Goal: Information Seeking & Learning: Learn about a topic

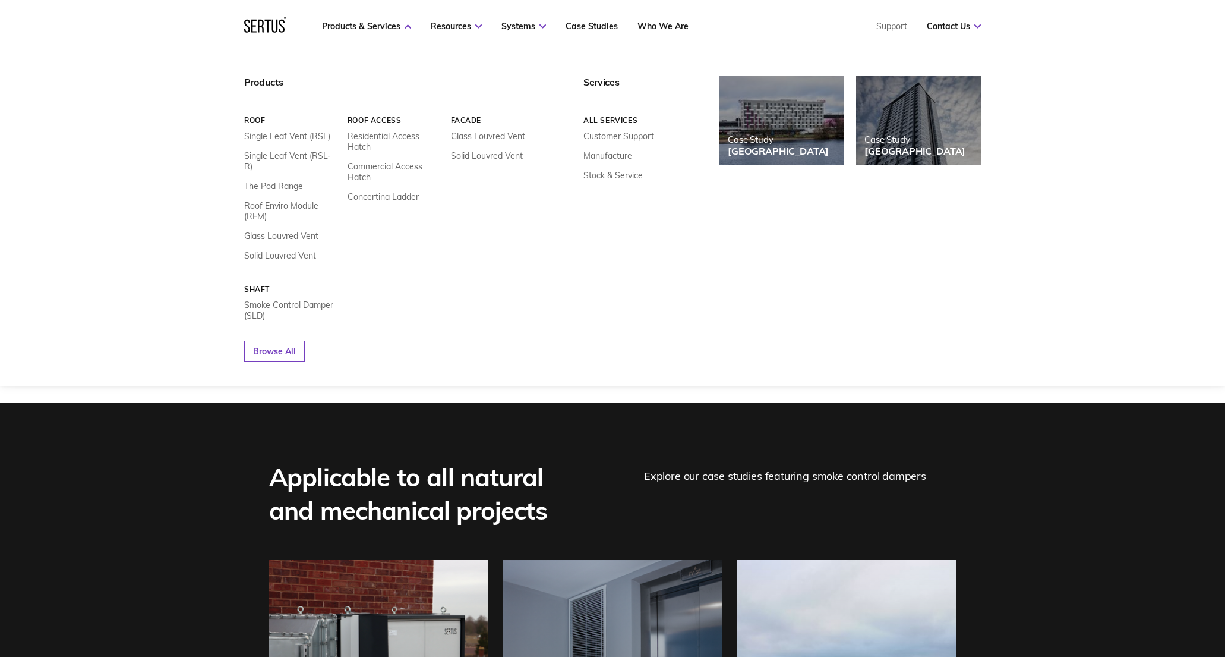
click at [282, 29] on icon at bounding box center [265, 24] width 42 height 15
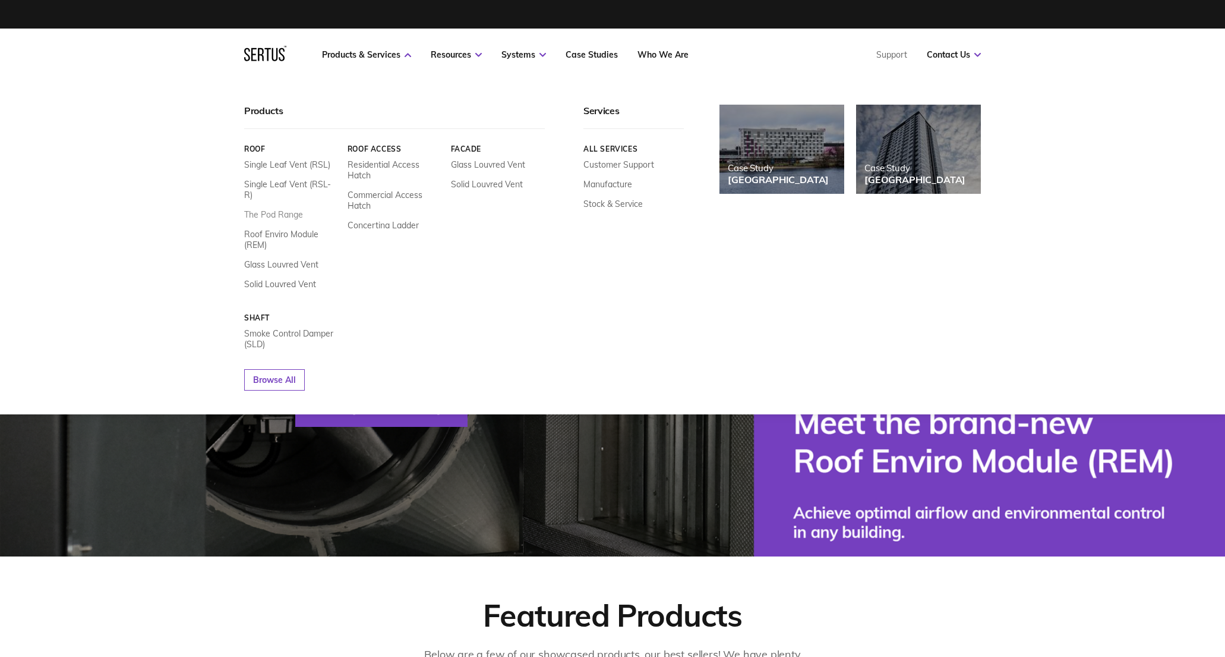
click at [294, 209] on link "The Pod Range" at bounding box center [273, 214] width 59 height 11
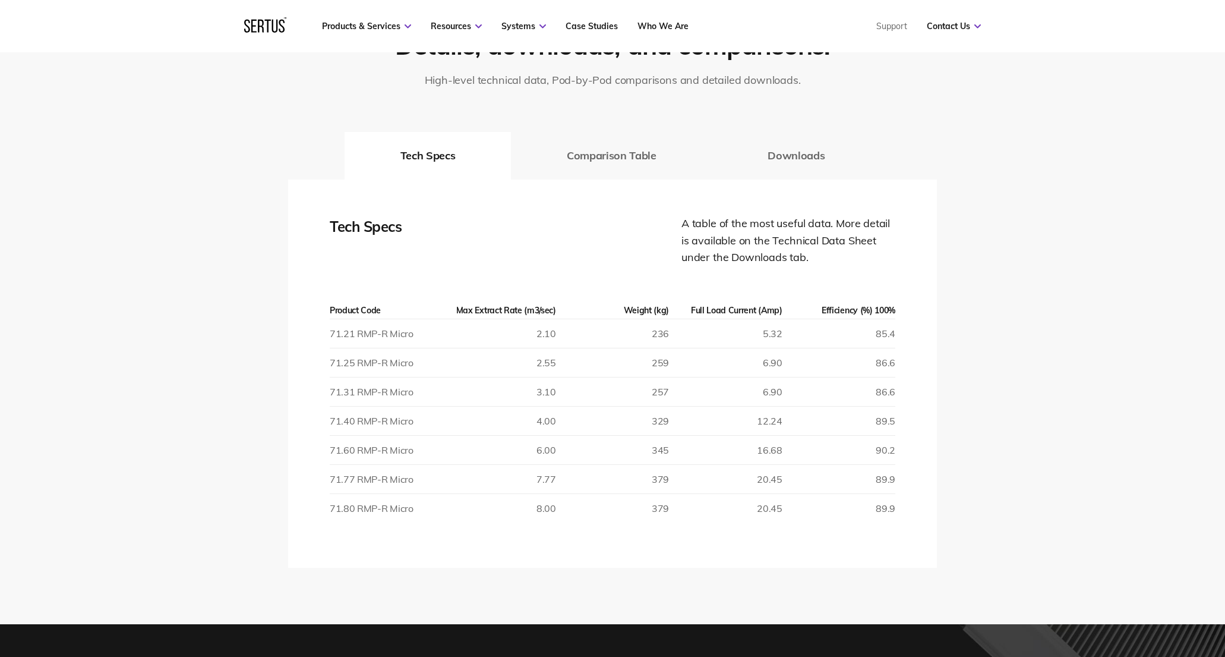
scroll to position [1998, 0]
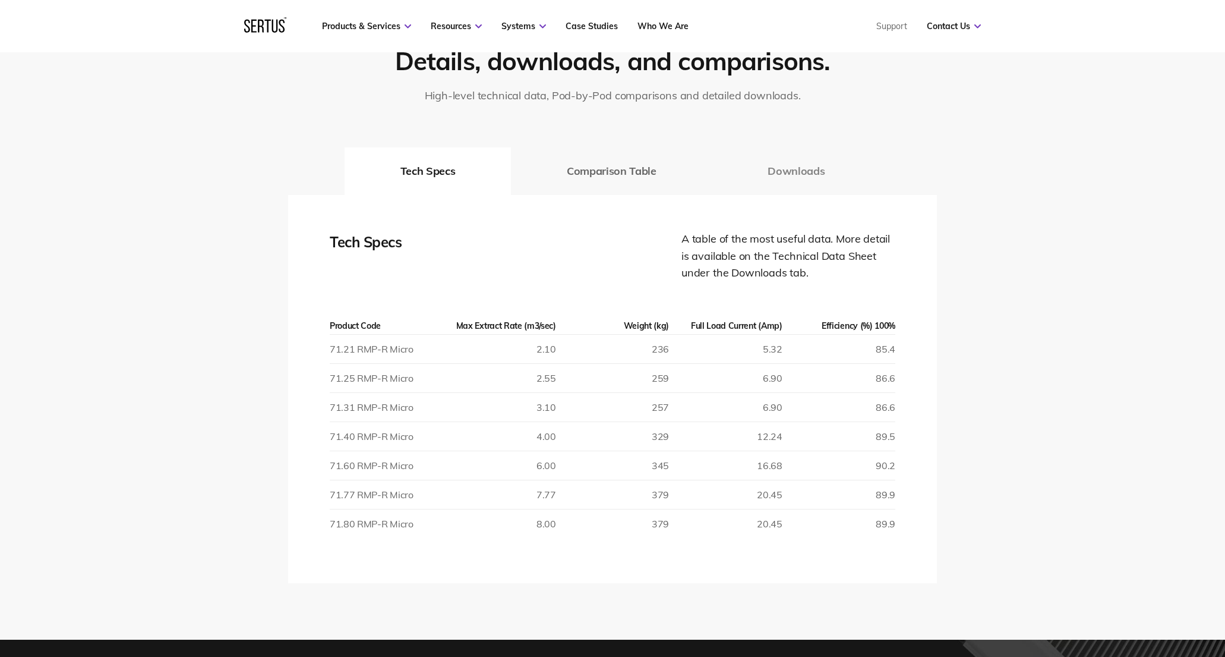
click at [811, 172] on button "Downloads" at bounding box center [796, 171] width 169 height 48
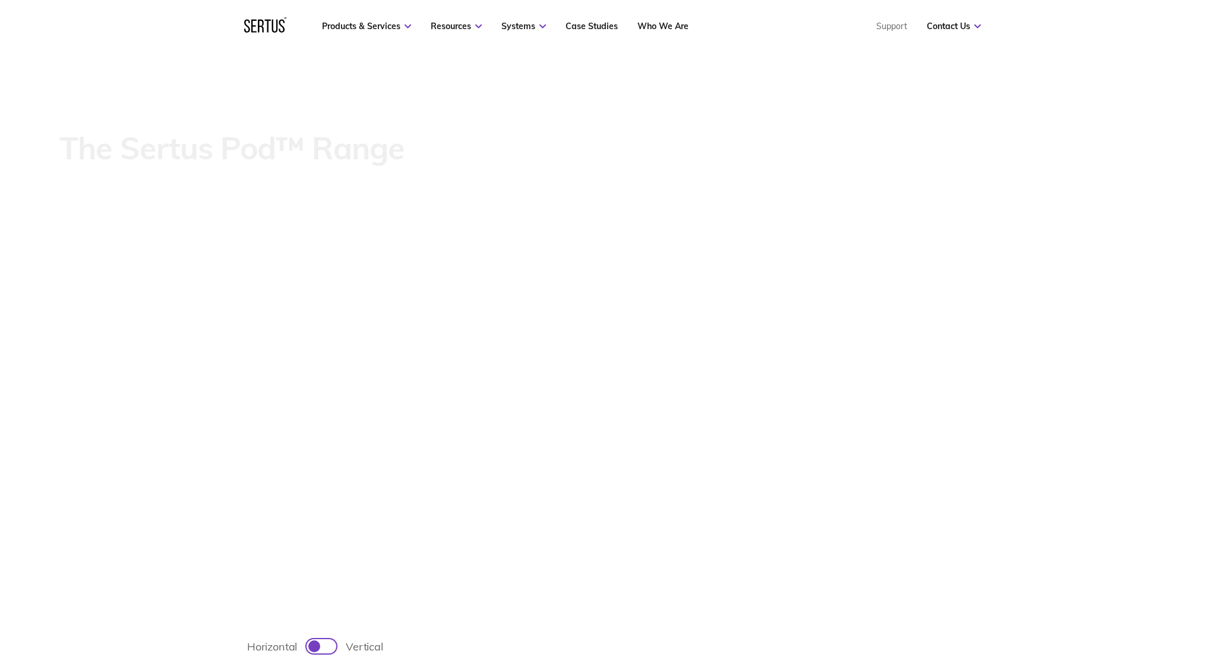
scroll to position [496, 0]
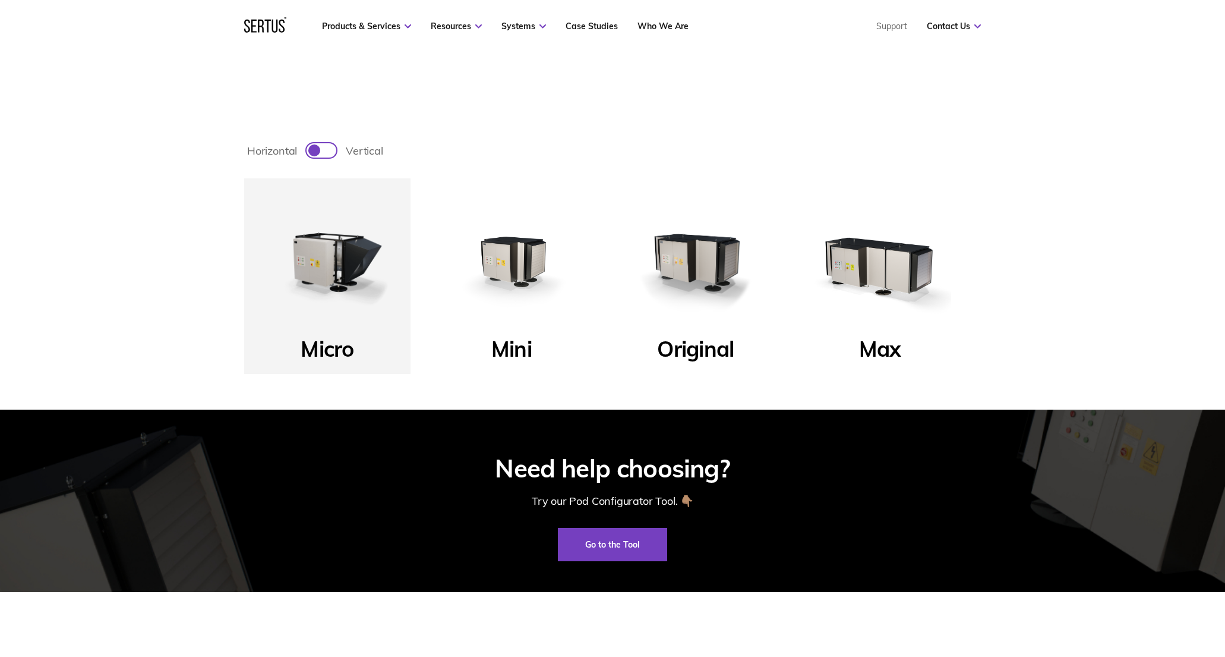
click at [701, 270] on img at bounding box center [696, 261] width 143 height 143
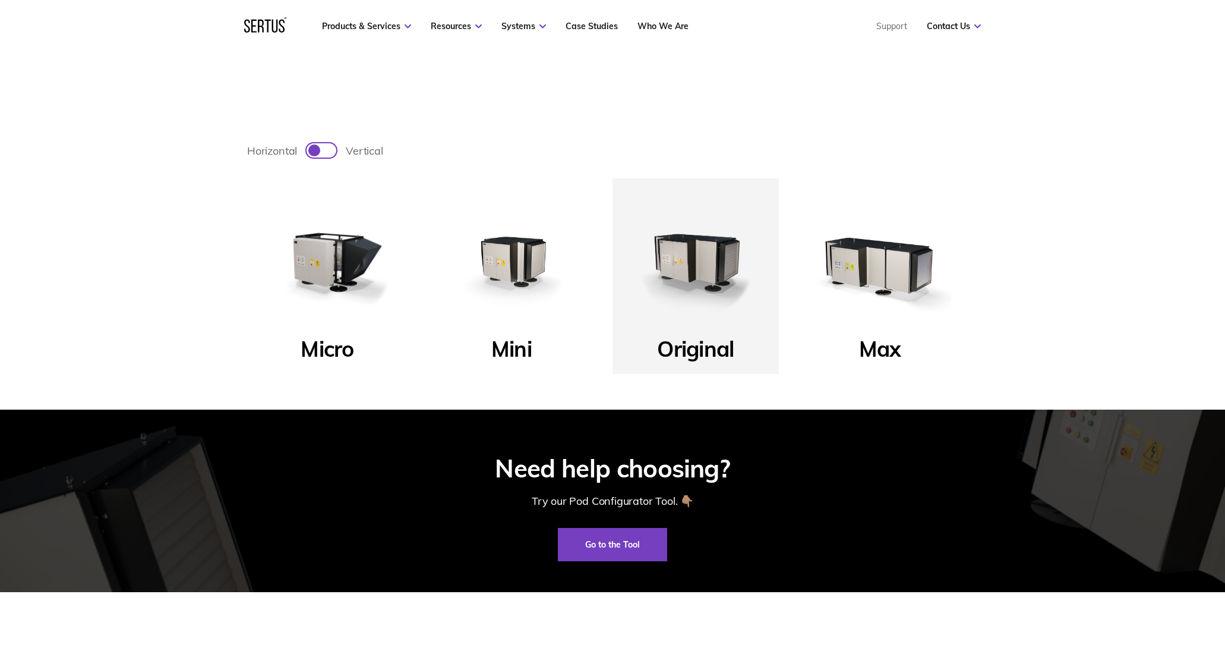
click at [701, 263] on img at bounding box center [696, 261] width 143 height 143
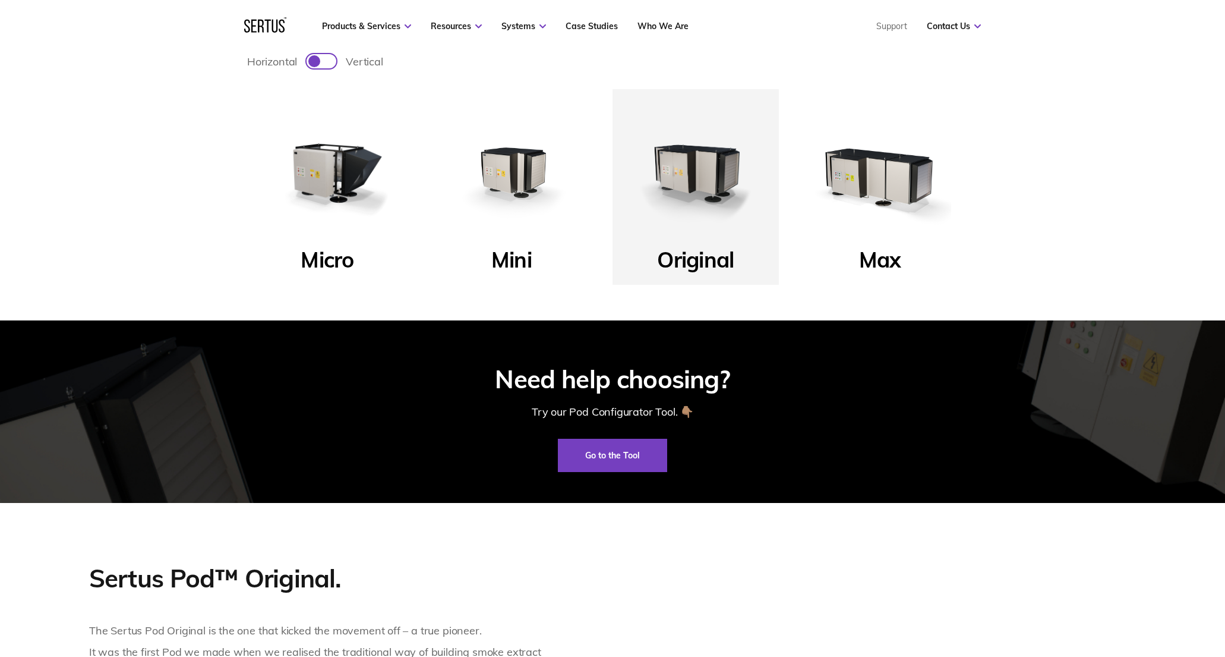
scroll to position [0, 0]
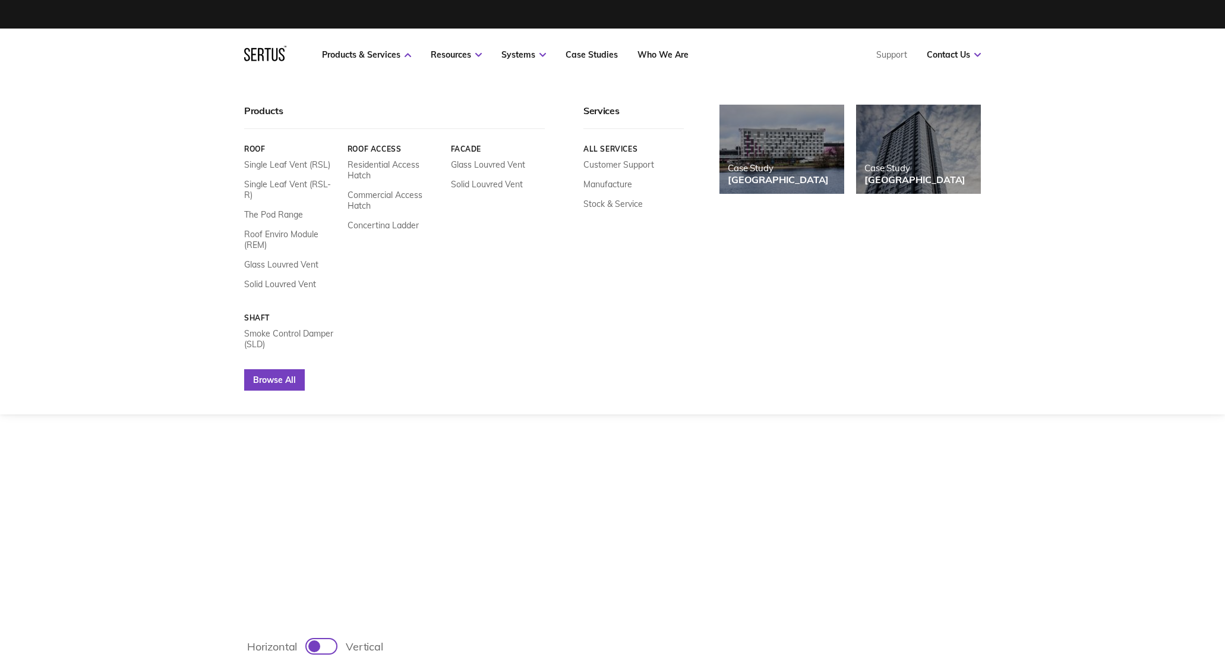
click at [285, 369] on link "Browse All" at bounding box center [274, 379] width 61 height 21
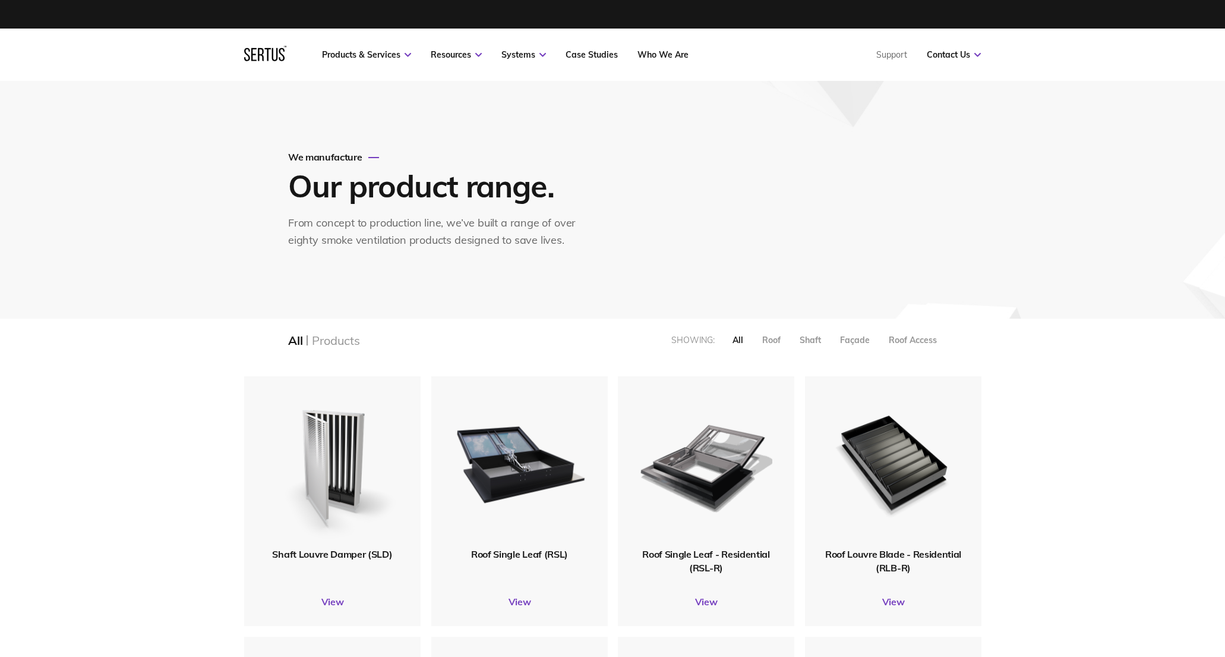
scroll to position [391, 0]
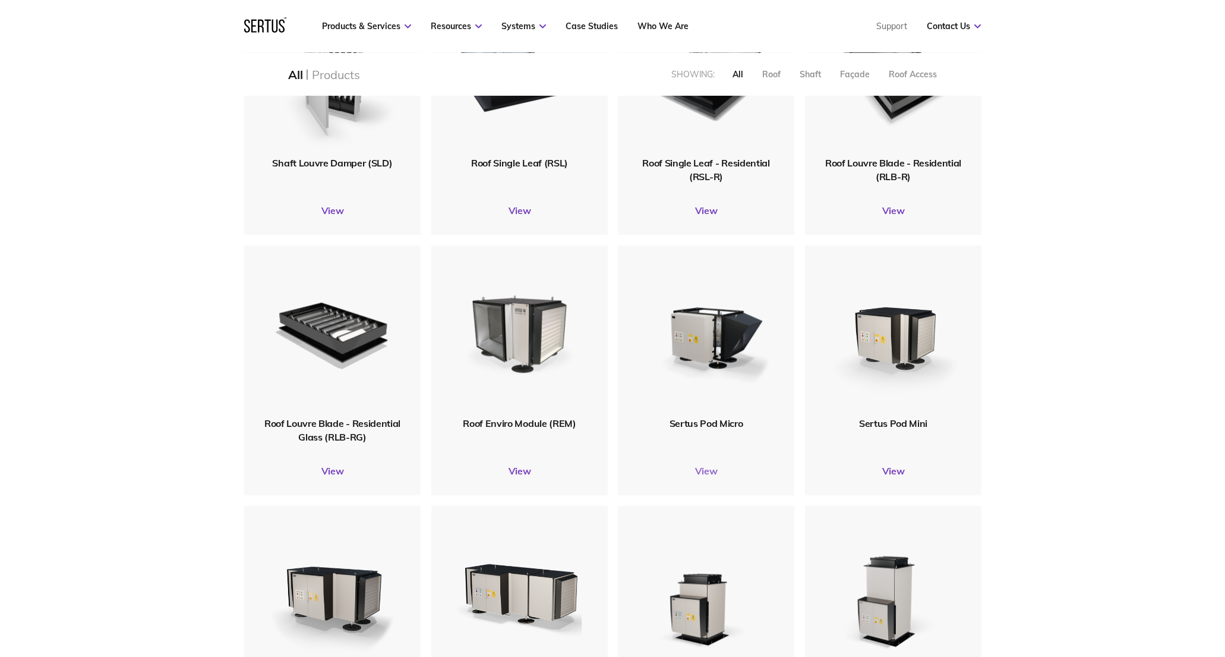
click at [719, 476] on div "Sertus Pod Micro View" at bounding box center [706, 370] width 177 height 250
click at [901, 471] on link "View" at bounding box center [893, 471] width 177 height 12
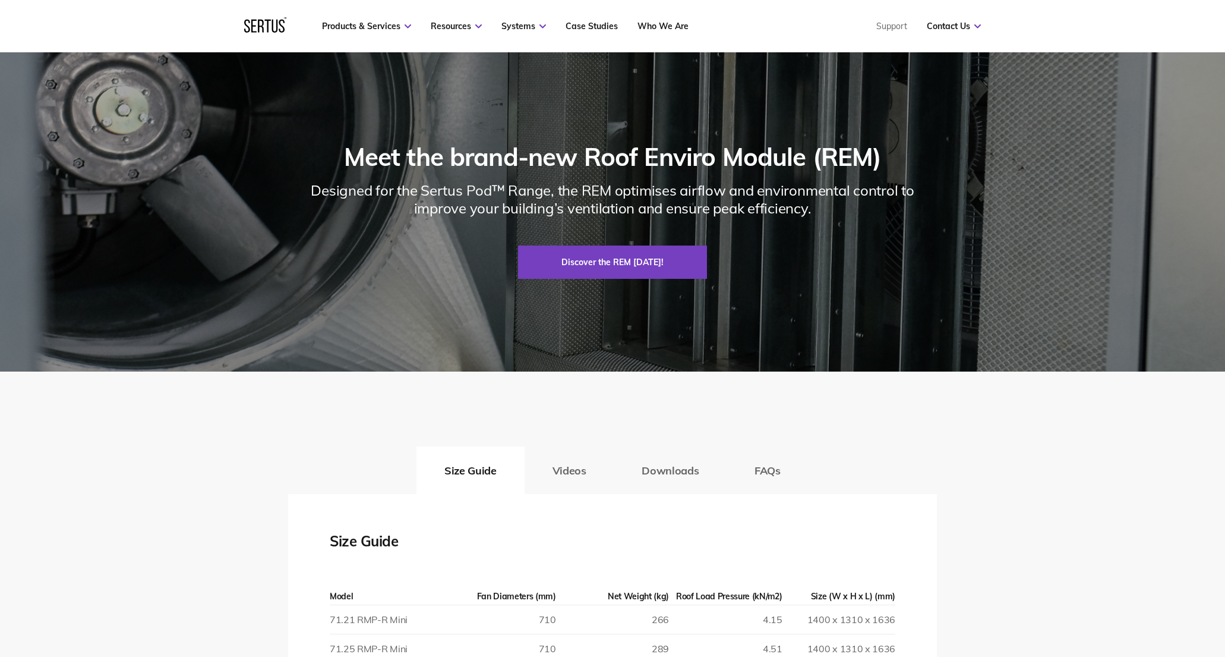
scroll to position [1567, 0]
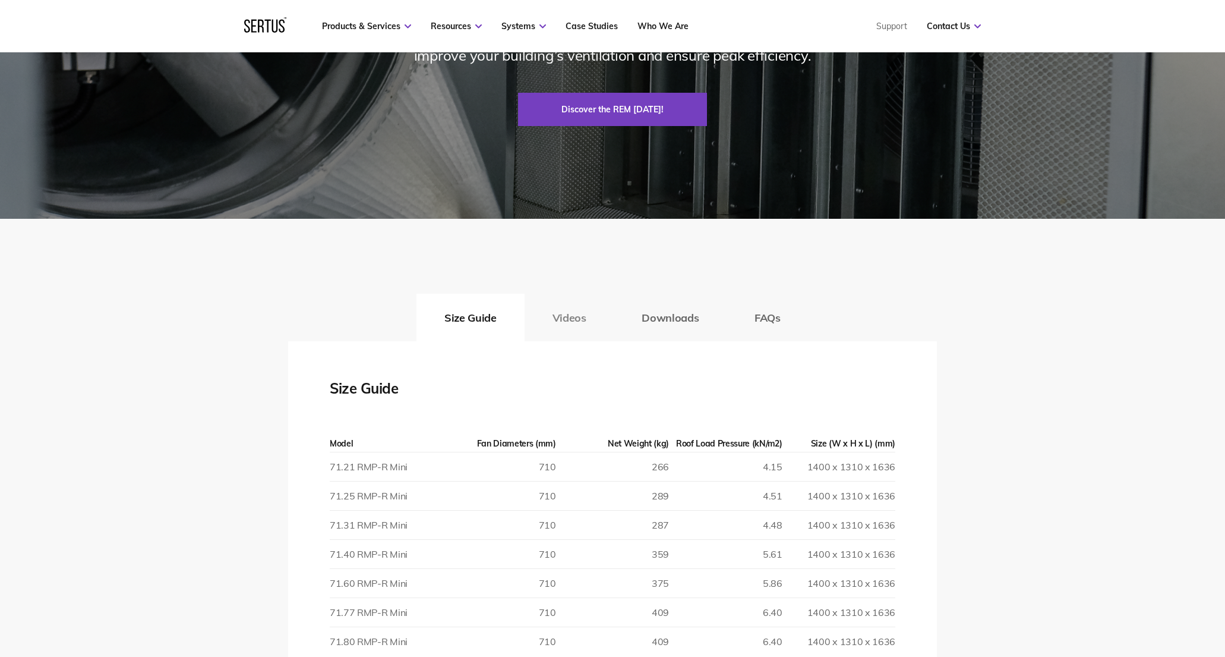
click at [572, 323] on button "Videos" at bounding box center [570, 318] width 90 height 48
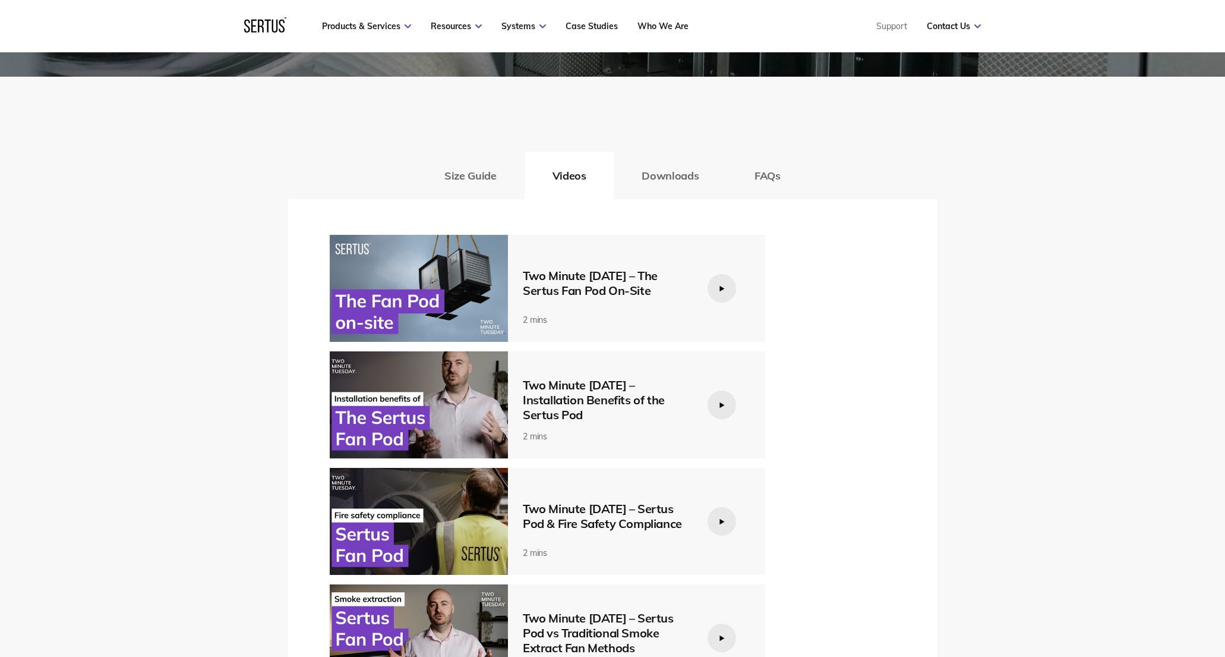
scroll to position [1766, 0]
